Goal: Transaction & Acquisition: Purchase product/service

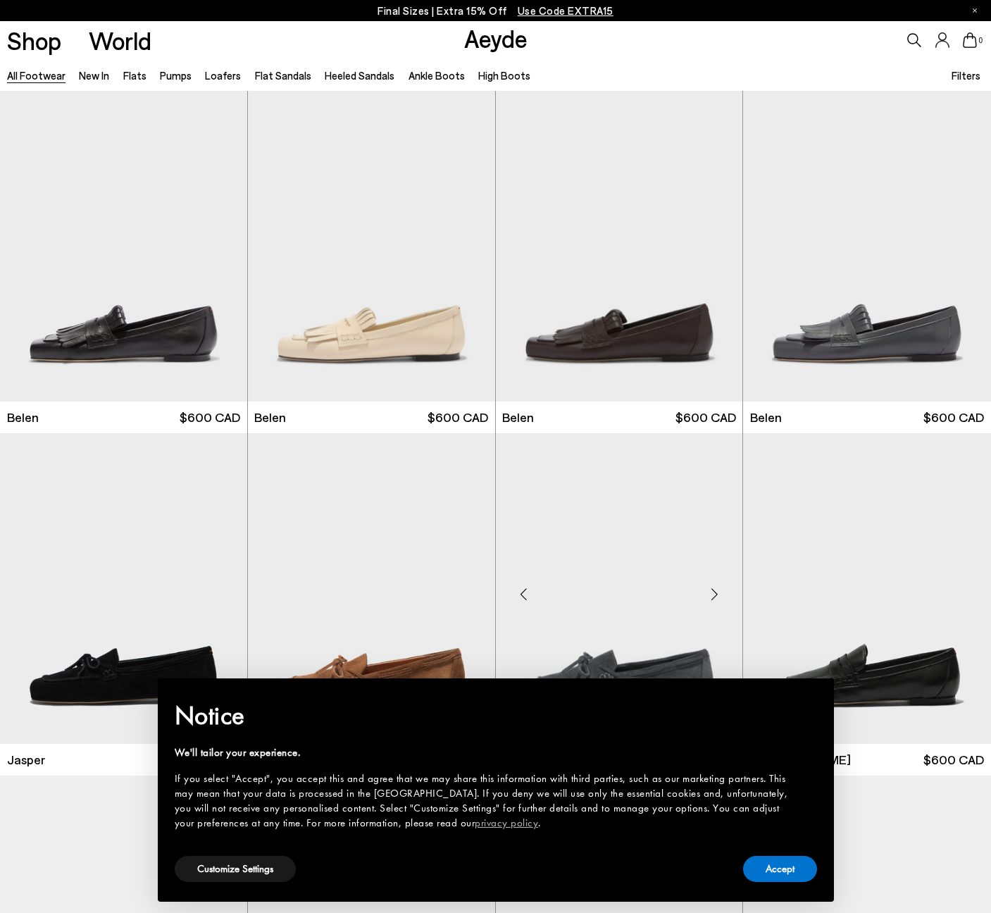
scroll to position [206, 0]
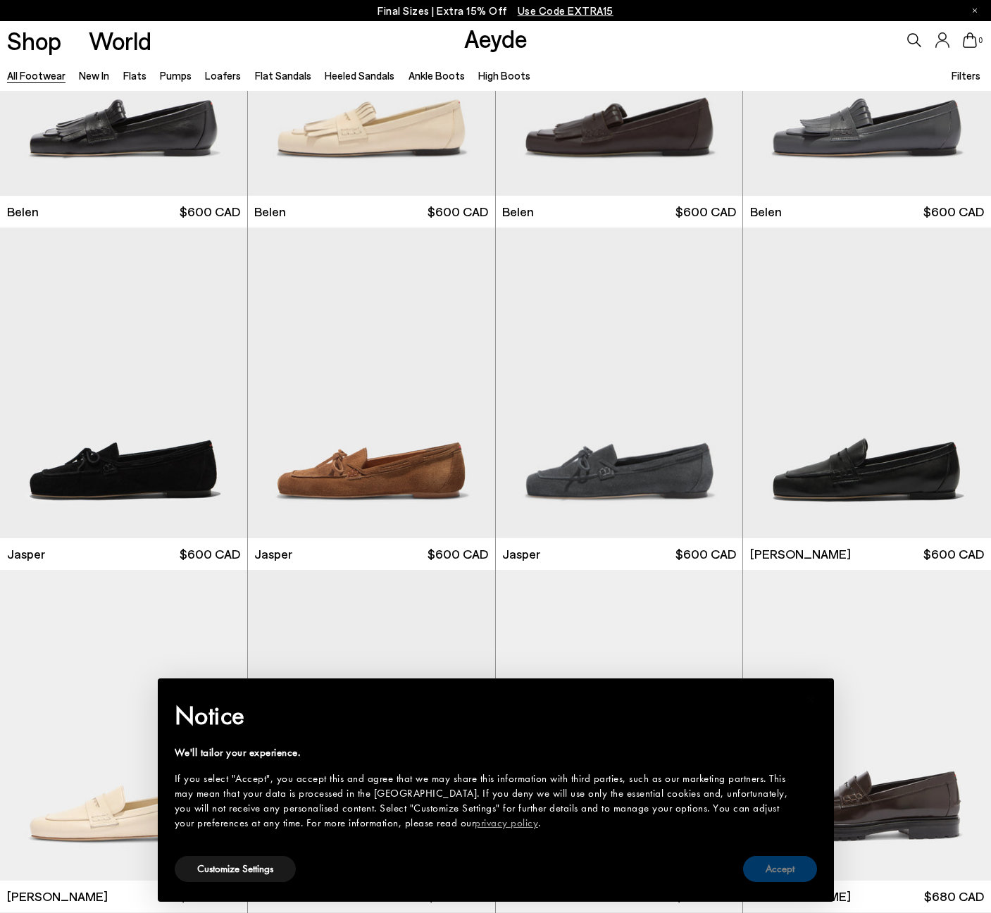
click at [795, 868] on button "Accept" at bounding box center [780, 869] width 74 height 26
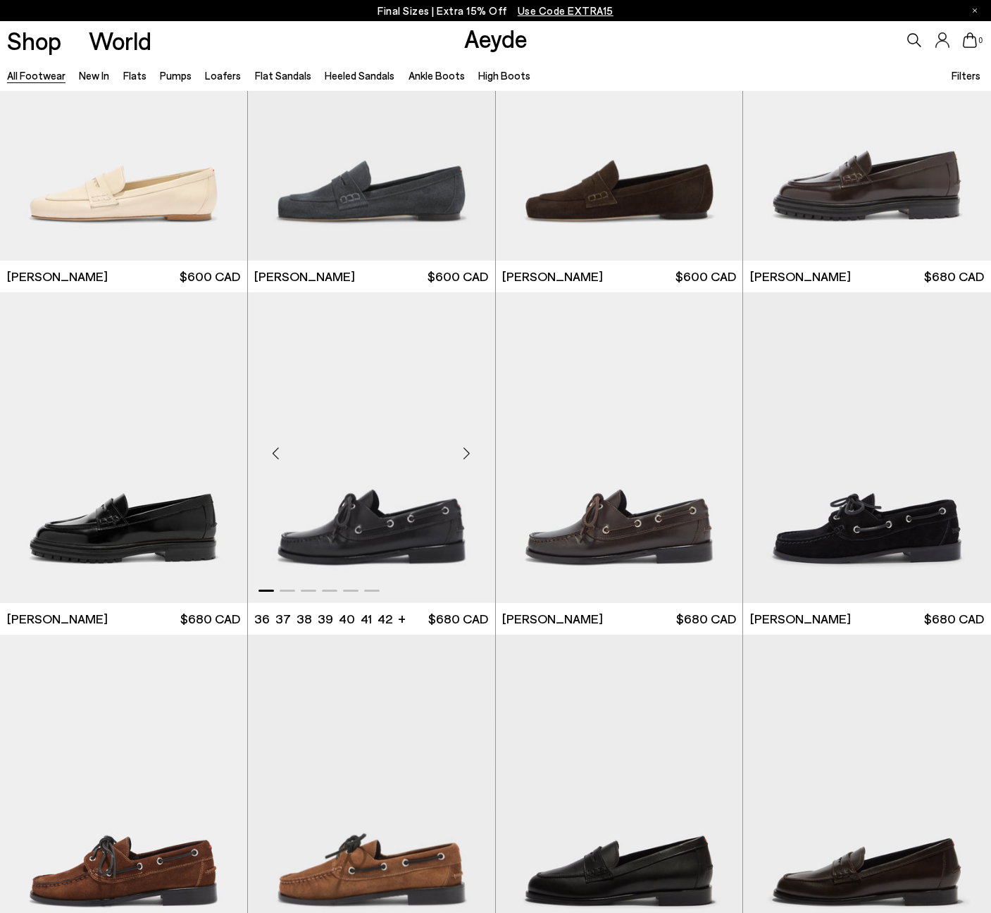
scroll to position [826, 0]
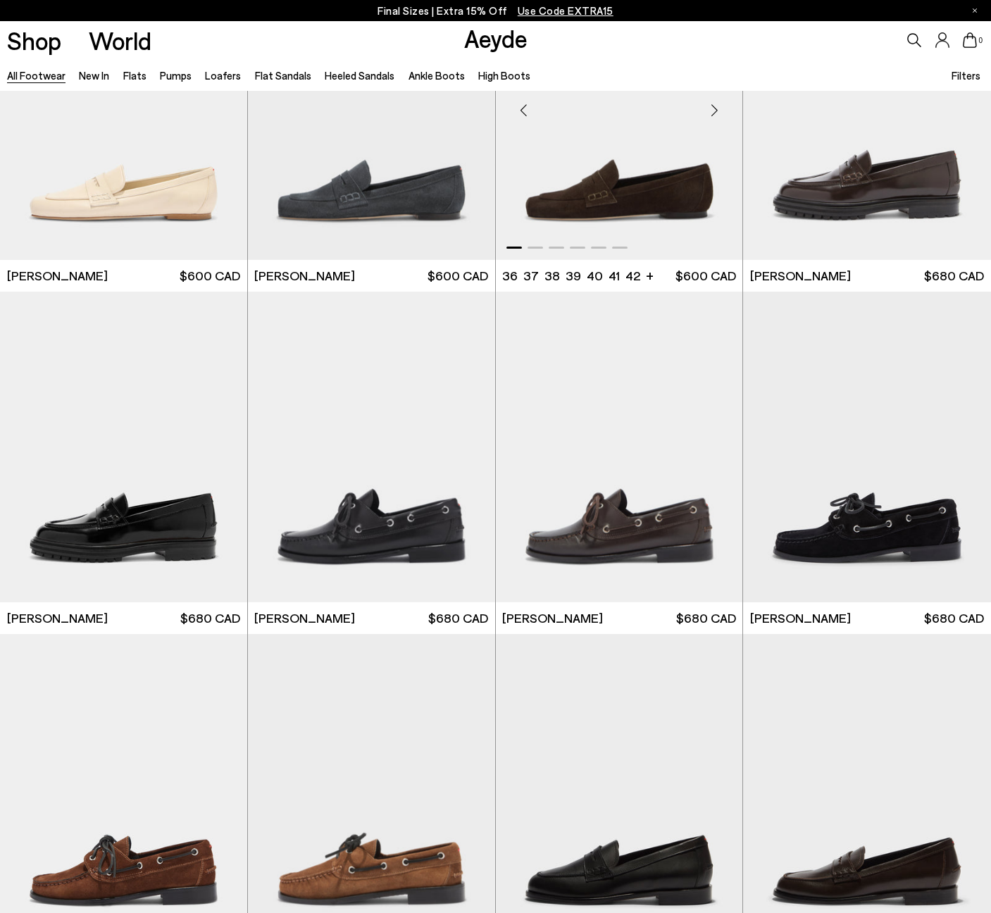
click at [644, 197] on img "1 / 6" at bounding box center [619, 104] width 247 height 311
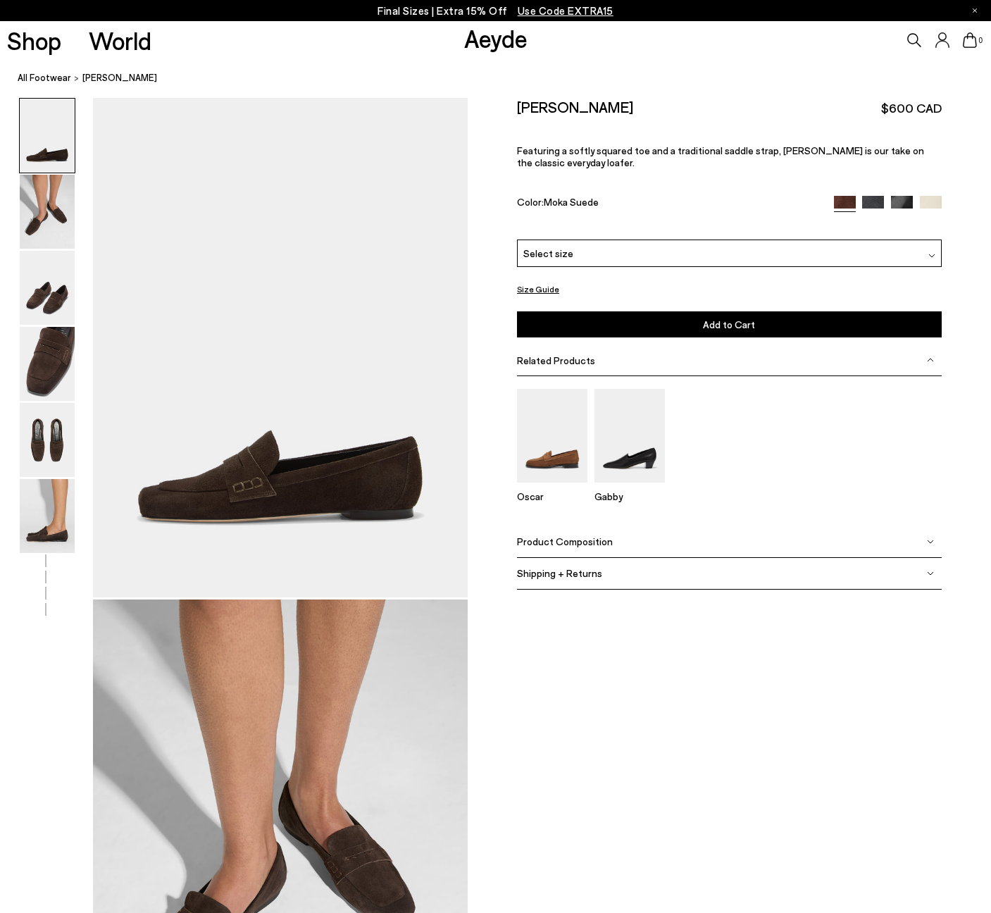
click at [668, 239] on div "Select size" at bounding box center [729, 252] width 425 height 27
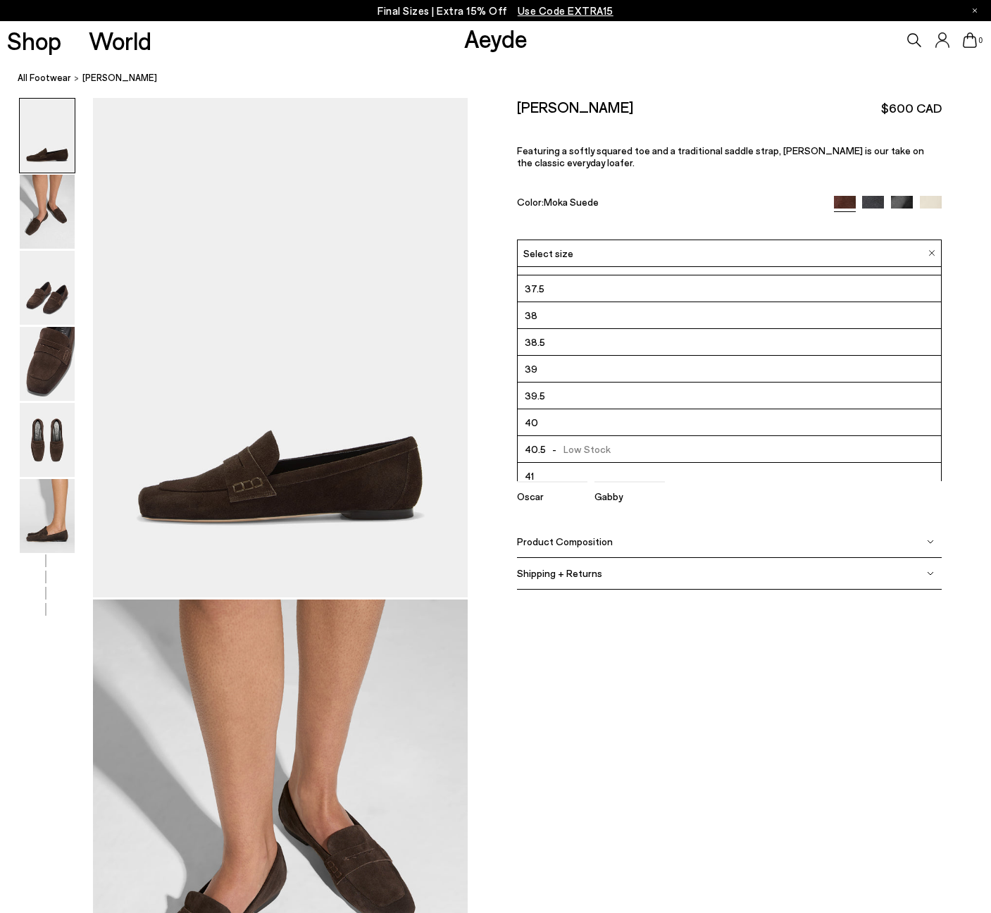
scroll to position [46, 0]
click at [562, 439] on span "- Low Stock" at bounding box center [578, 448] width 65 height 18
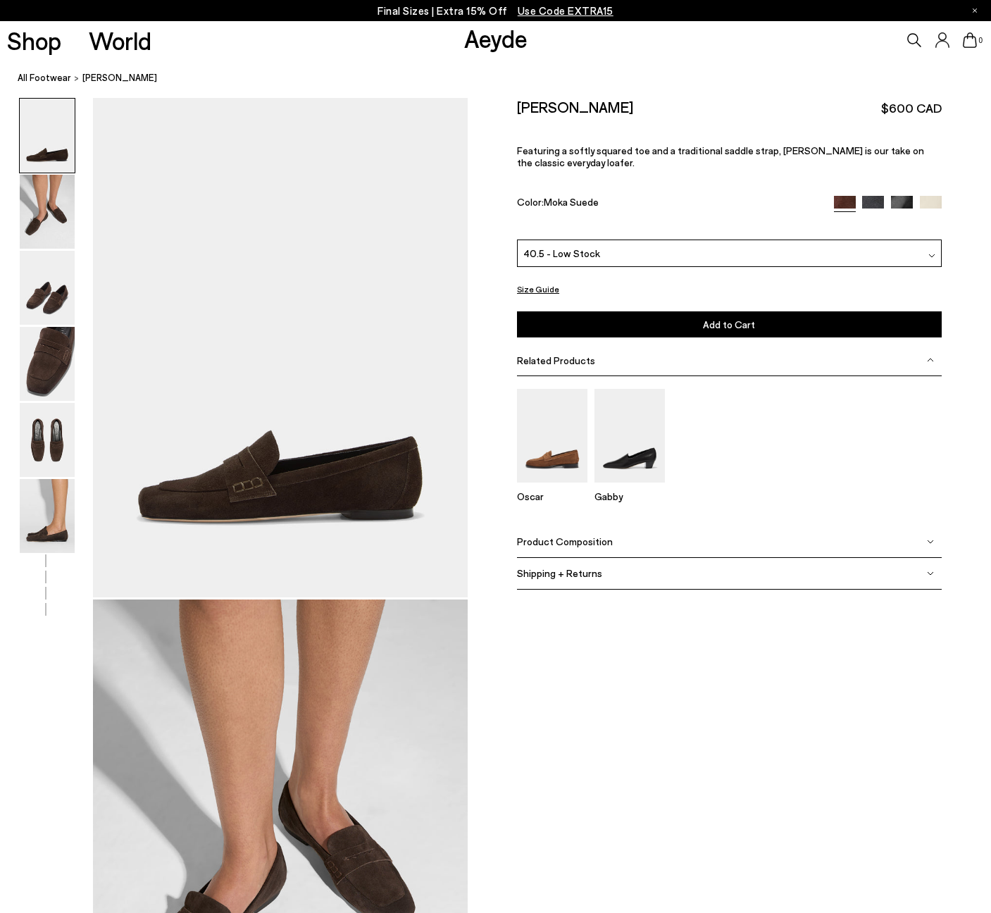
click at [847, 196] on img at bounding box center [845, 207] width 22 height 22
